Goal: Check status: Check status

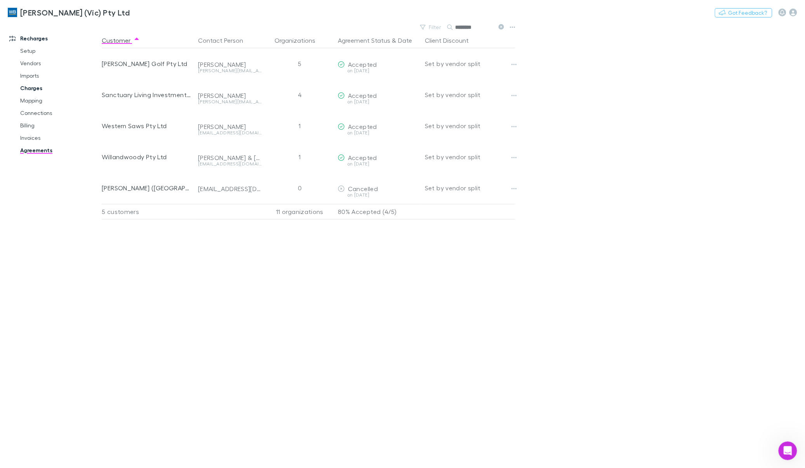
click at [29, 89] on link "Charges" at bounding box center [59, 88] width 95 height 12
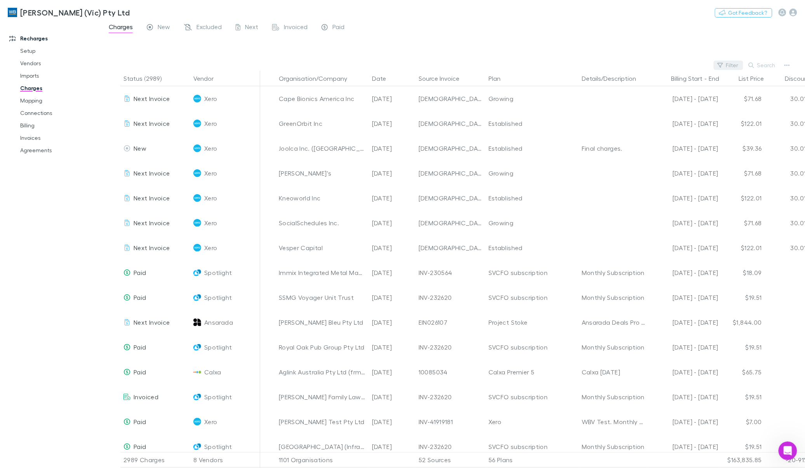
click at [723, 65] on icon "button" at bounding box center [719, 64] width 5 height 5
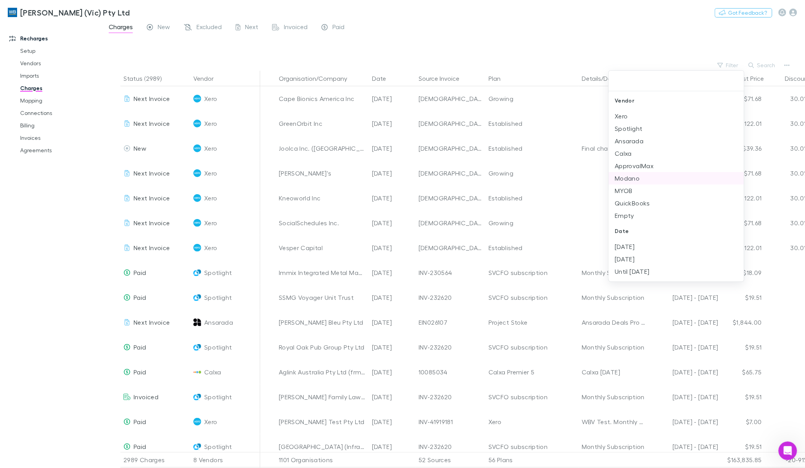
click at [624, 177] on li "Modano" at bounding box center [676, 178] width 135 height 12
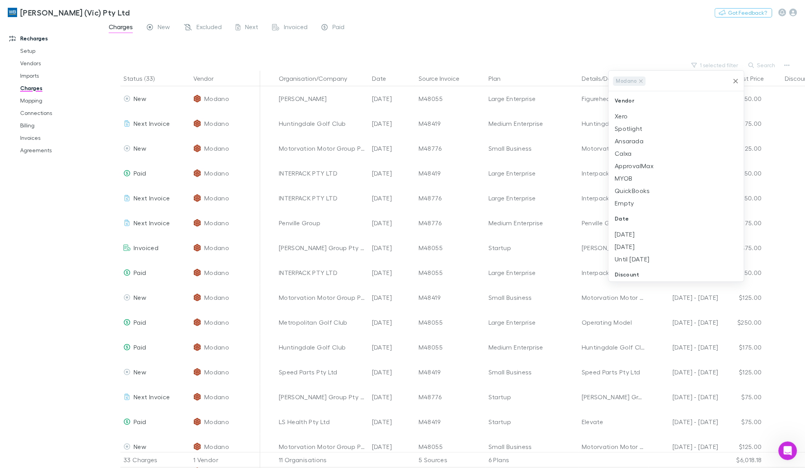
click at [144, 80] on div at bounding box center [402, 234] width 805 height 468
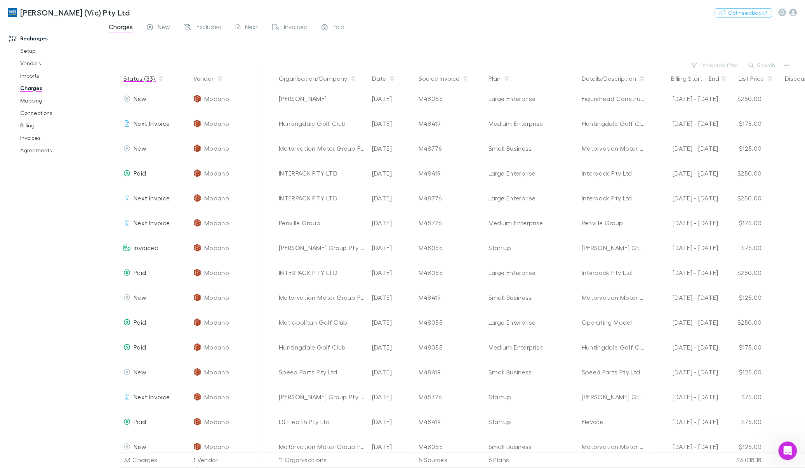
click at [158, 78] on span "button" at bounding box center [161, 78] width 6 height 6
